Goal: Information Seeking & Learning: Understand process/instructions

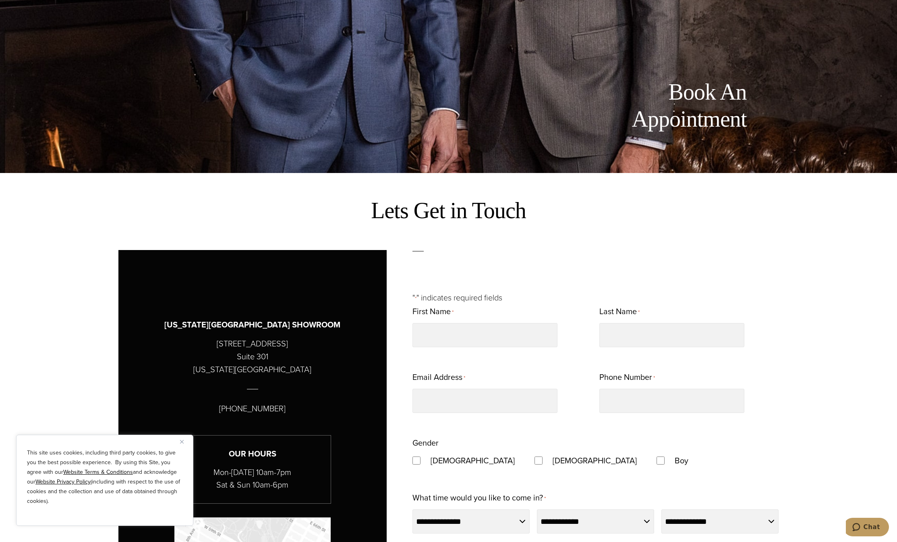
scroll to position [483, 0]
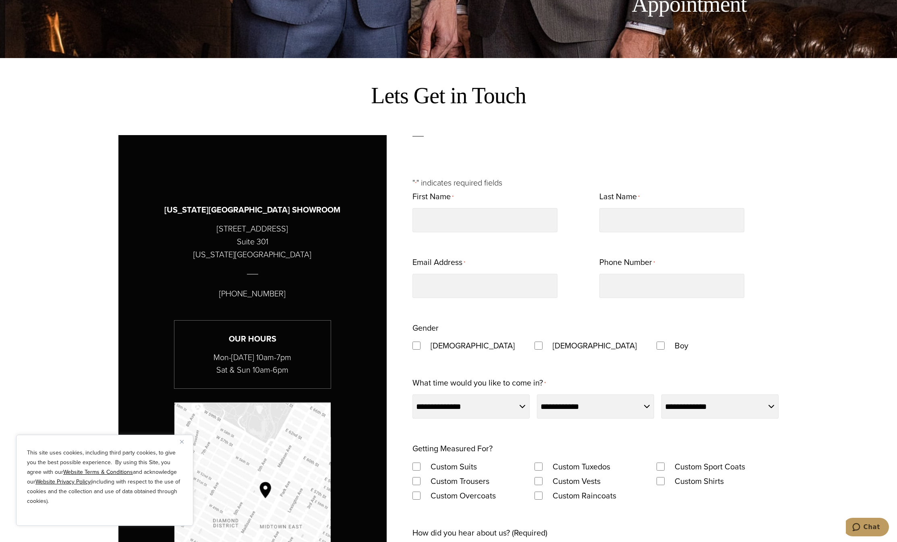
click at [181, 440] on img "Close" at bounding box center [182, 442] width 4 height 4
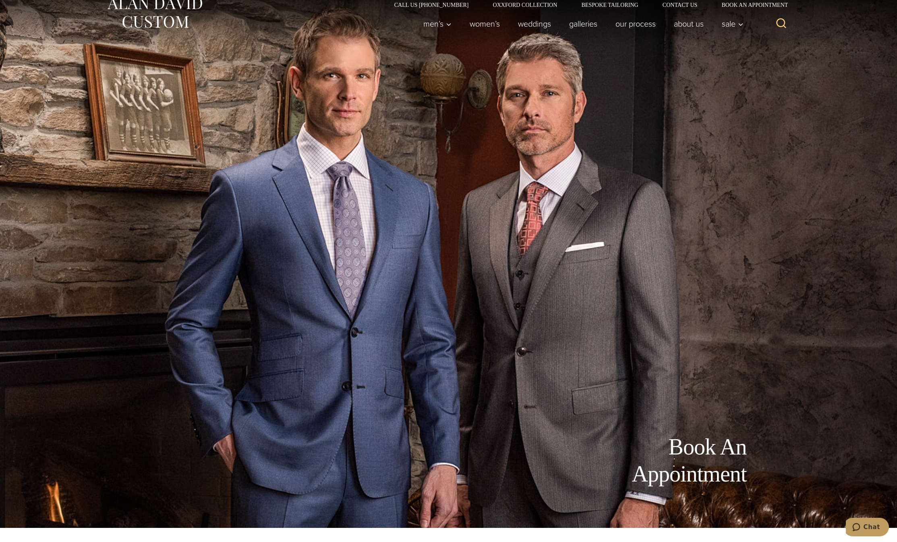
scroll to position [0, 0]
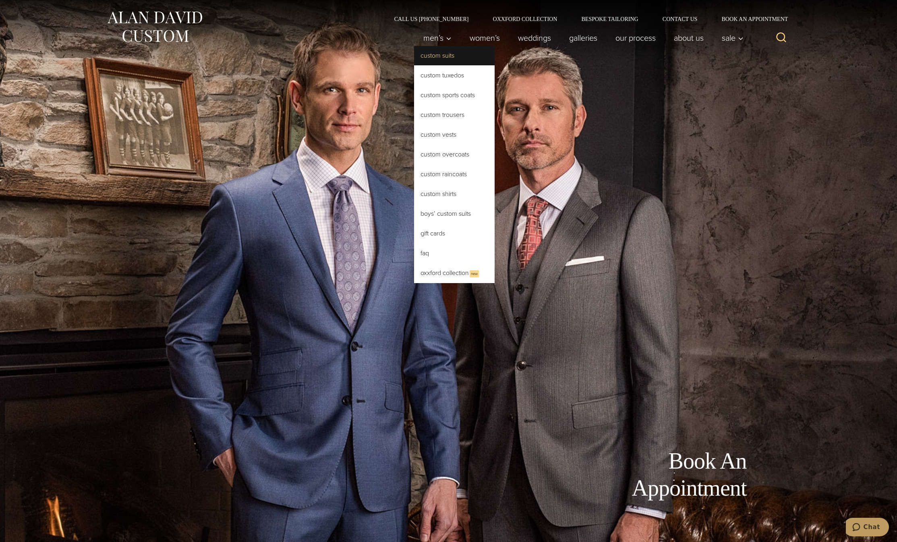
click at [456, 57] on link "Custom Suits" at bounding box center [454, 55] width 81 height 19
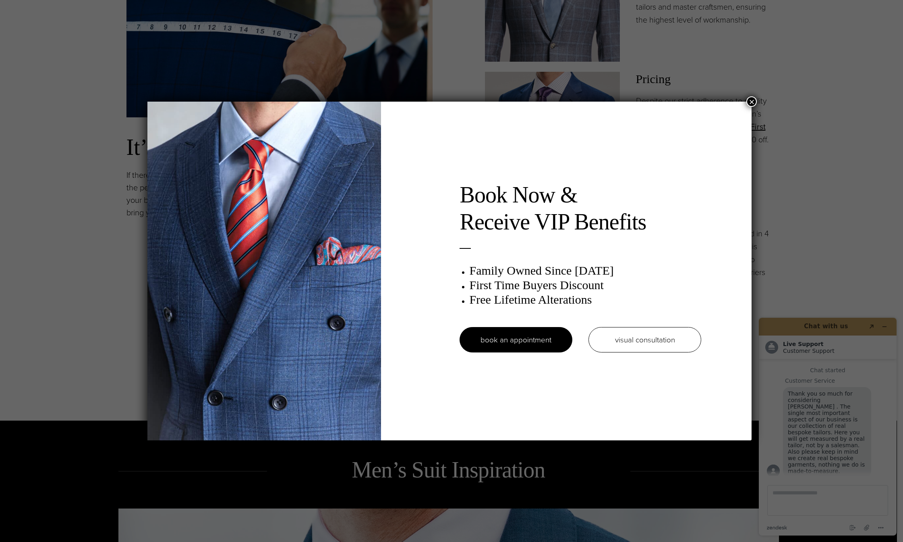
click at [752, 102] on button "×" at bounding box center [752, 101] width 10 height 10
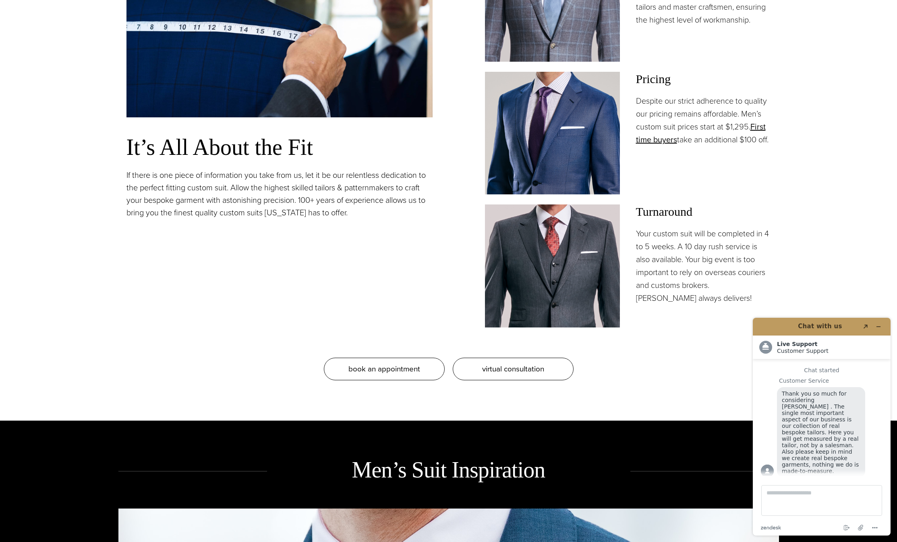
click at [862, 253] on section "Our Bespoke Suits: Tailored to Perfection It’s All About the Fit If there is on…" at bounding box center [448, 110] width 897 height 620
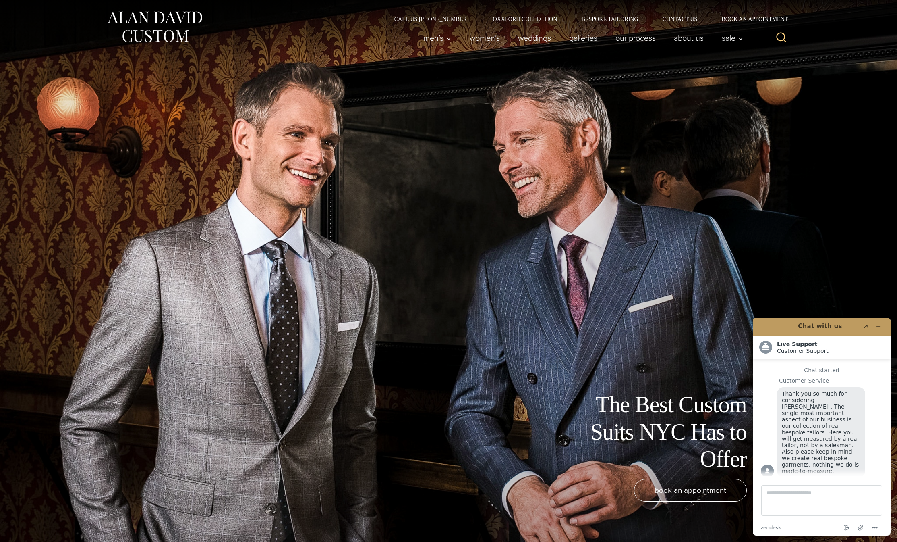
scroll to position [10, 0]
click at [637, 41] on link "Our Process" at bounding box center [635, 38] width 58 height 16
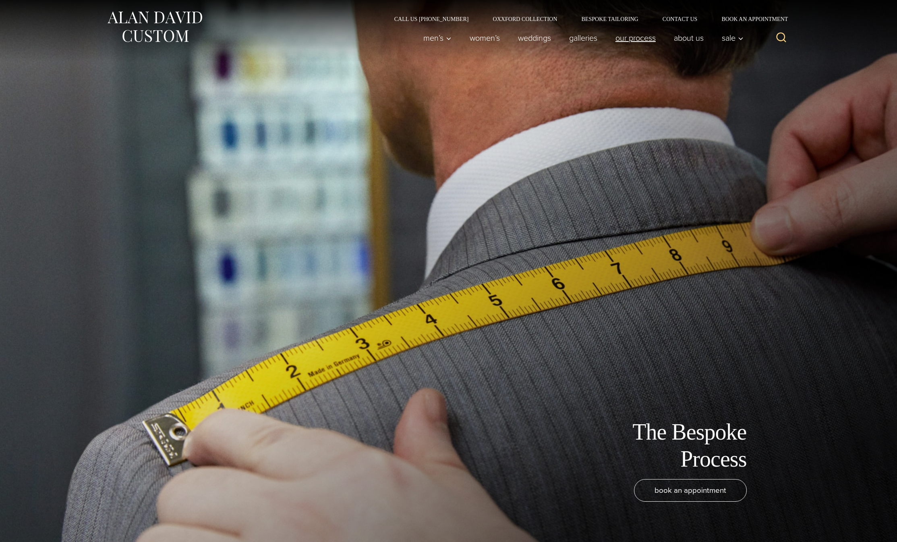
scroll to position [10, 0]
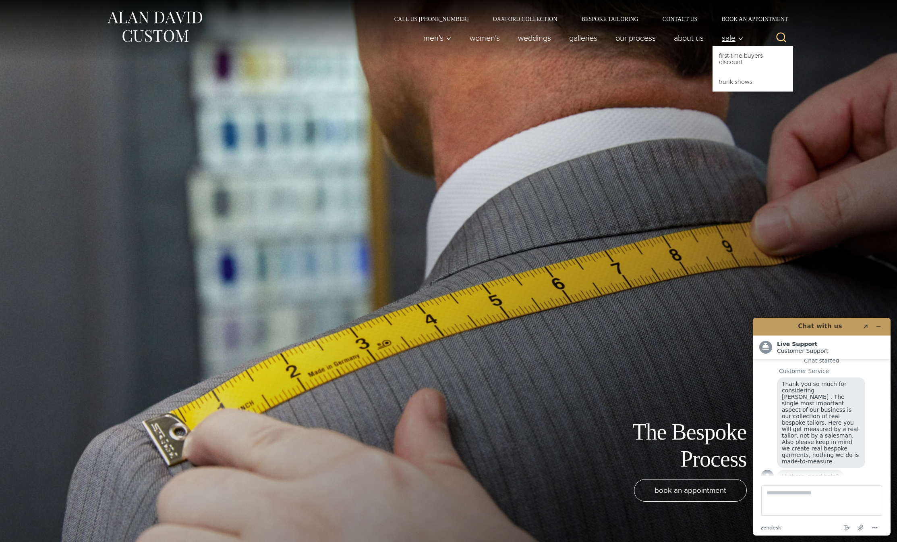
click at [745, 40] on link "Sale" at bounding box center [730, 38] width 35 height 16
click at [628, 91] on div "The Bespoke Process book an appointment" at bounding box center [448, 271] width 661 height 542
